Goal: Answer question/provide support

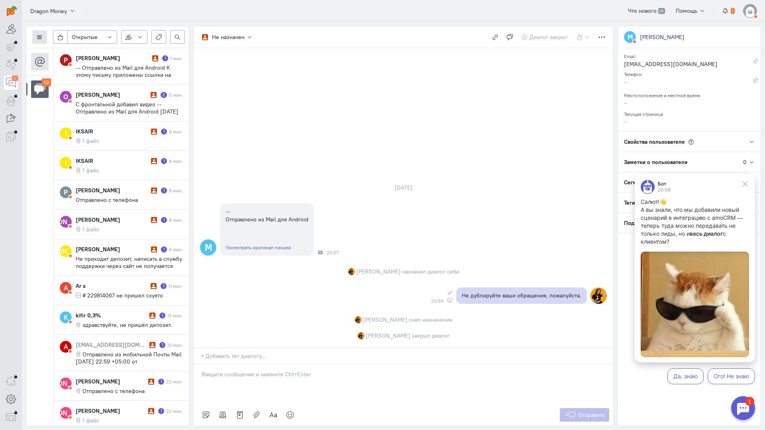
click at [44, 37] on button at bounding box center [39, 37] width 15 height 14
click at [64, 52] on span "Список пользователей" at bounding box center [77, 52] width 59 height 7
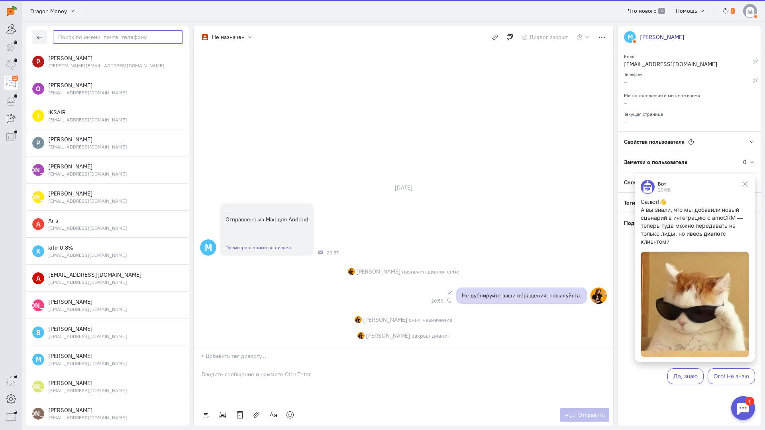
paste input "ryzhovalescha@y"
click at [105, 36] on input "ryzhovalescha@y" at bounding box center [118, 37] width 130 height 14
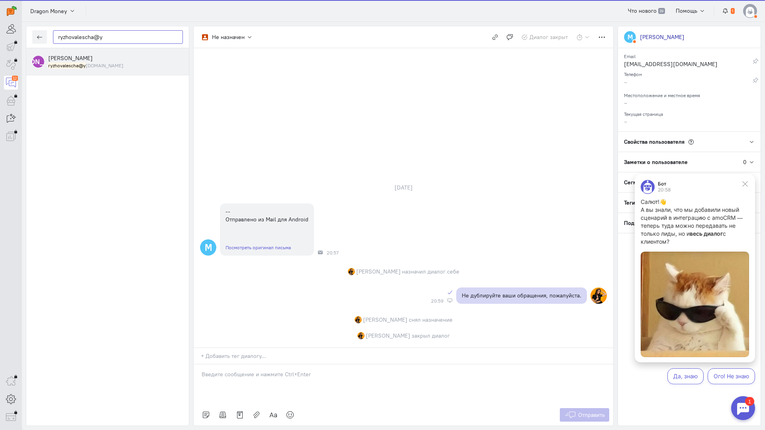
type input "ryzhovalescha@y"
click at [100, 67] on small "ryzhovalescha@y [DOMAIN_NAME]" at bounding box center [85, 65] width 75 height 7
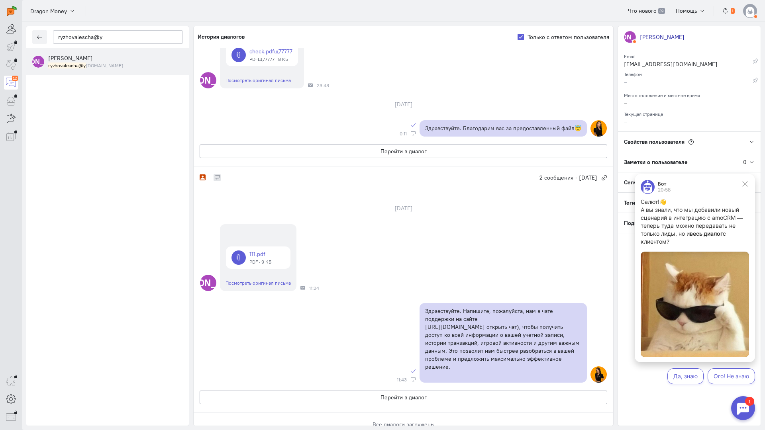
scroll to position [40, 0]
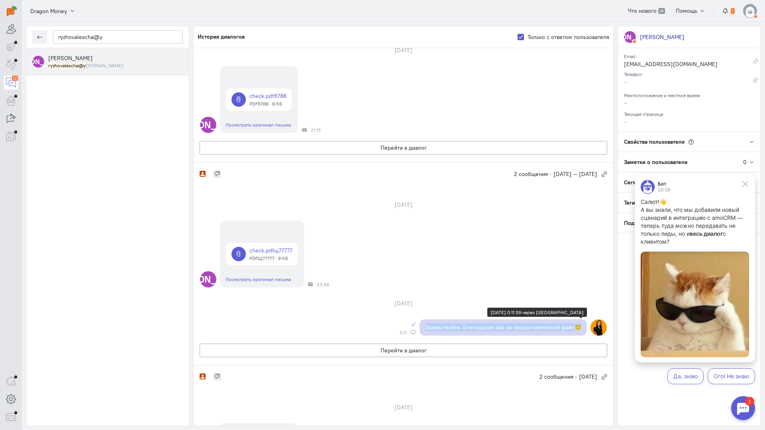
copy p "Здравствуйте. Благодарим вас за предоставленный файл"
drag, startPoint x: 421, startPoint y: 328, endPoint x: 570, endPoint y: 329, distance: 148.6
click at [570, 329] on div "Здравствуйте. Благодарим вас за предоставленный файл😇" at bounding box center [502, 327] width 167 height 16
click at [396, 149] on button "Перейти в диалог" at bounding box center [404, 148] width 408 height 14
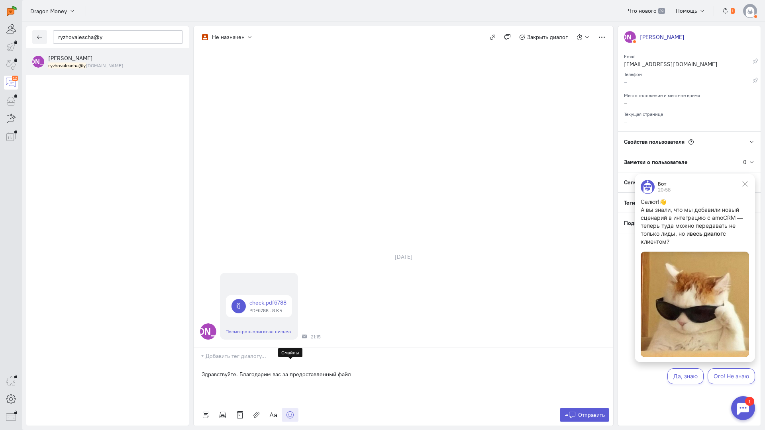
drag, startPoint x: 283, startPoint y: 366, endPoint x: 288, endPoint y: 370, distance: 5.7
click at [287, 408] on link at bounding box center [290, 415] width 17 height 14
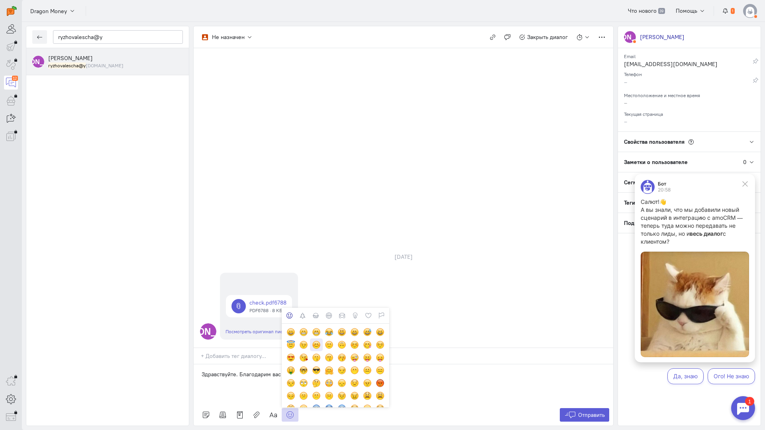
click at [313, 341] on div at bounding box center [316, 345] width 9 height 9
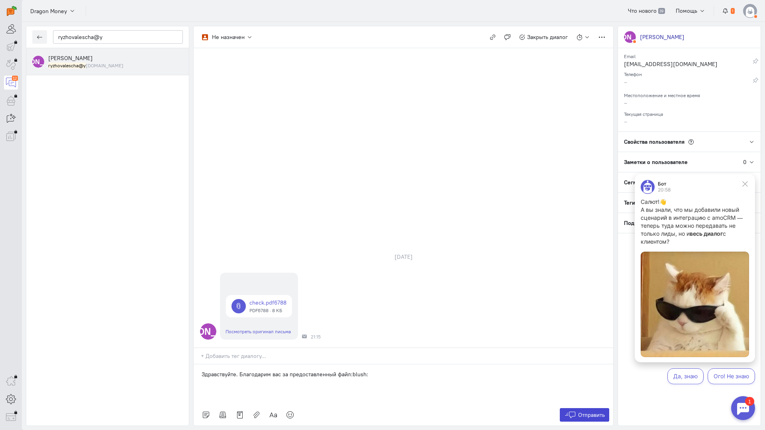
click at [586, 412] on span "Отправить" at bounding box center [591, 415] width 27 height 7
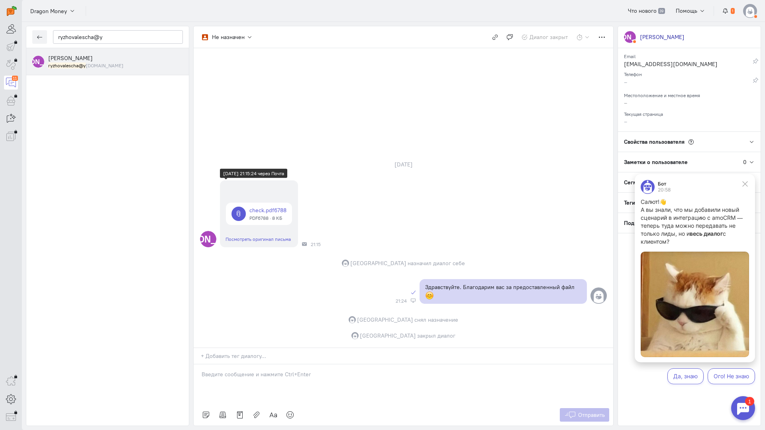
click at [266, 203] on link at bounding box center [259, 214] width 66 height 22
click at [269, 203] on link at bounding box center [259, 214] width 66 height 22
